Goal: Task Accomplishment & Management: Use online tool/utility

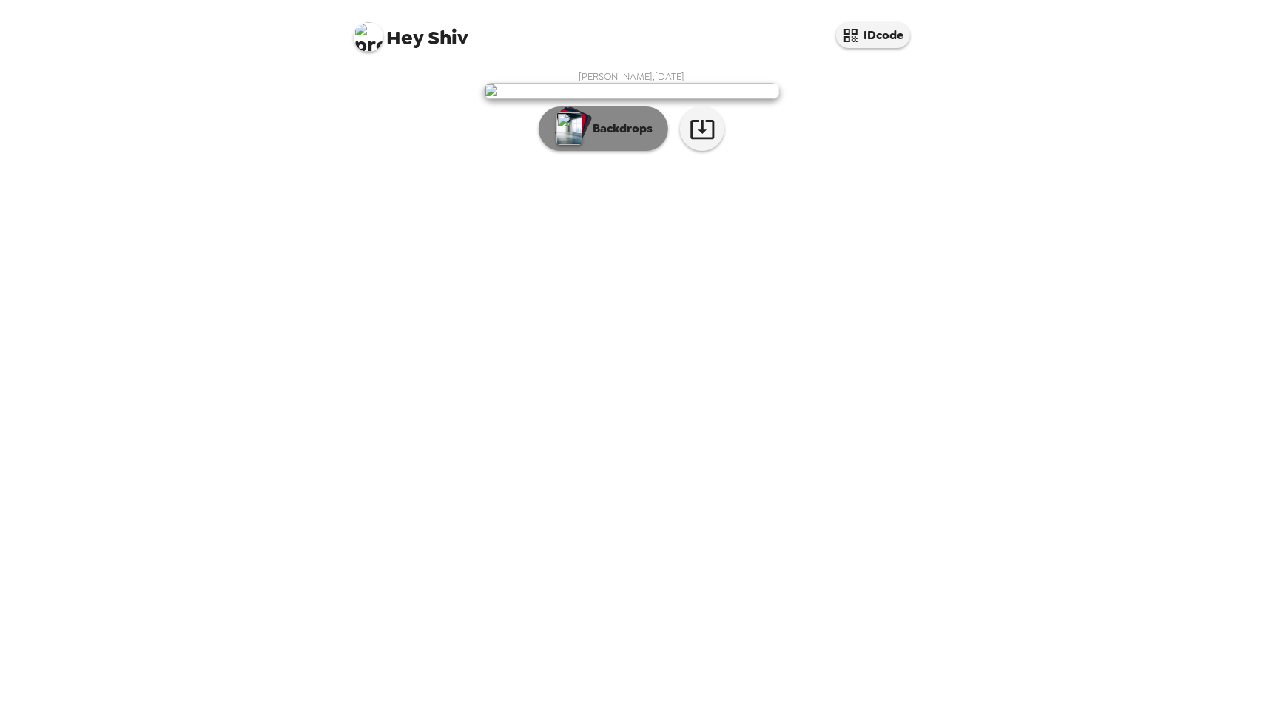
click at [592, 138] on p "Backdrops" at bounding box center [618, 129] width 67 height 18
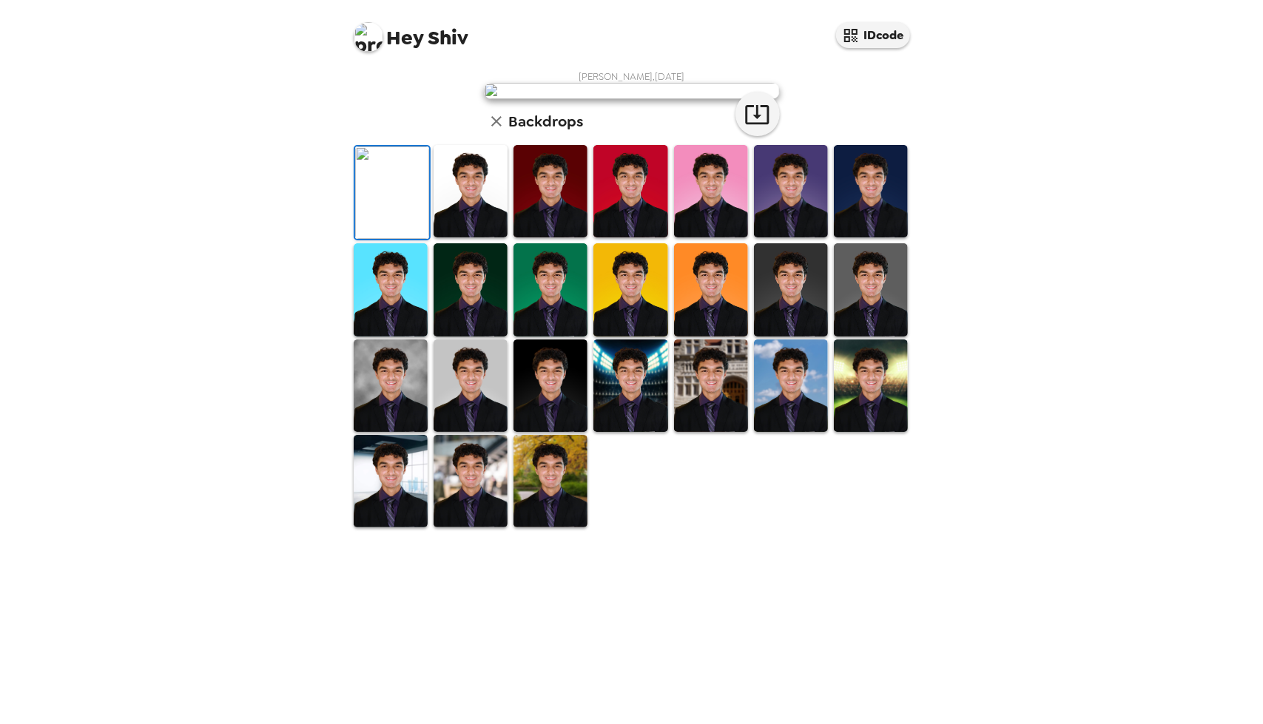
scroll to position [172, 0]
